Goal: Find specific page/section: Find specific page/section

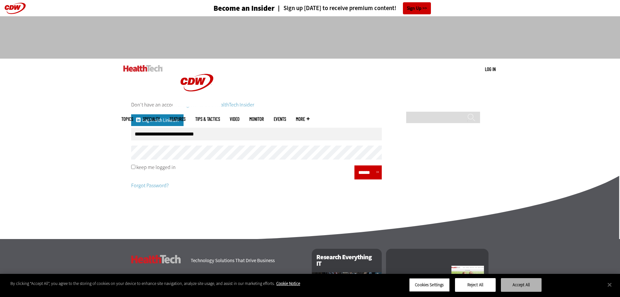
click at [530, 285] on button "Accept All" at bounding box center [521, 285] width 41 height 14
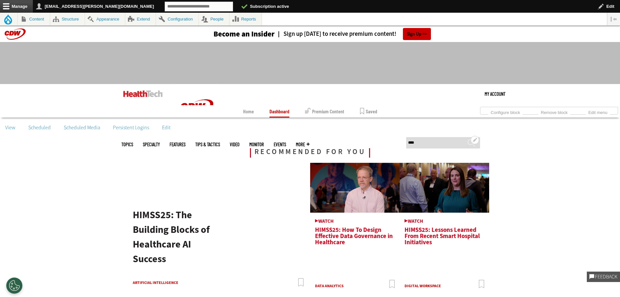
type input "****"
click at [468, 139] on input "******" at bounding box center [472, 145] width 8 height 13
